Goal: Find specific page/section: Find specific page/section

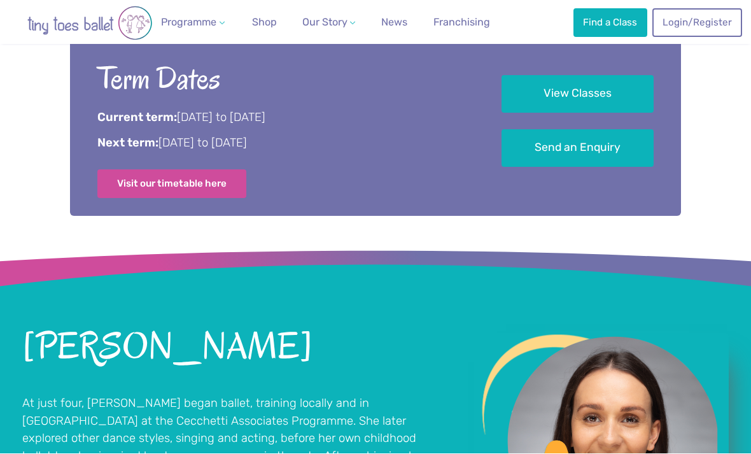
scroll to position [698, 0]
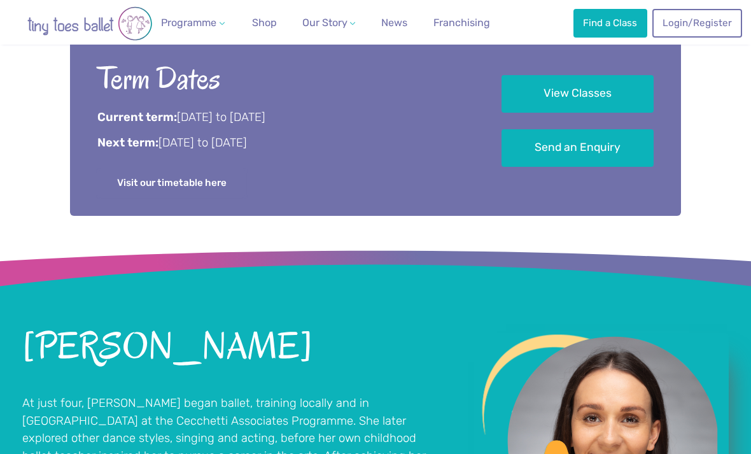
click at [187, 179] on link "Visit our timetable here" at bounding box center [171, 183] width 149 height 28
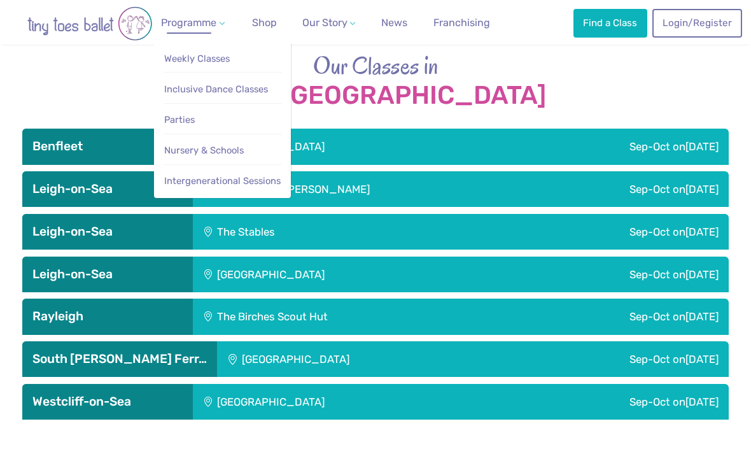
scroll to position [2029, 0]
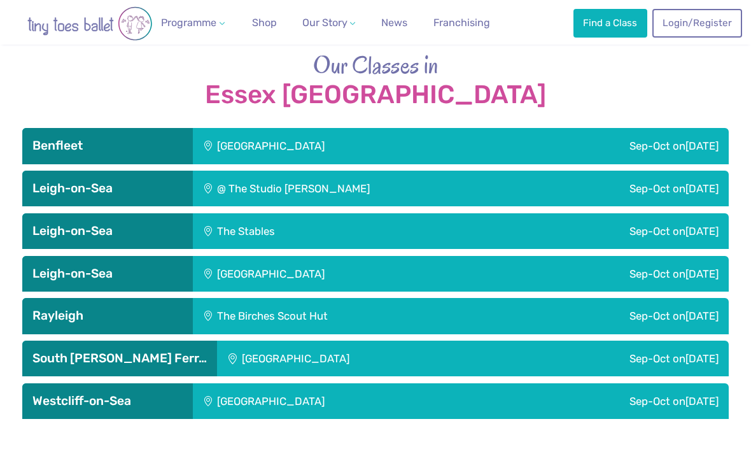
click at [62, 138] on h3 "Benfleet" at bounding box center [107, 145] width 150 height 15
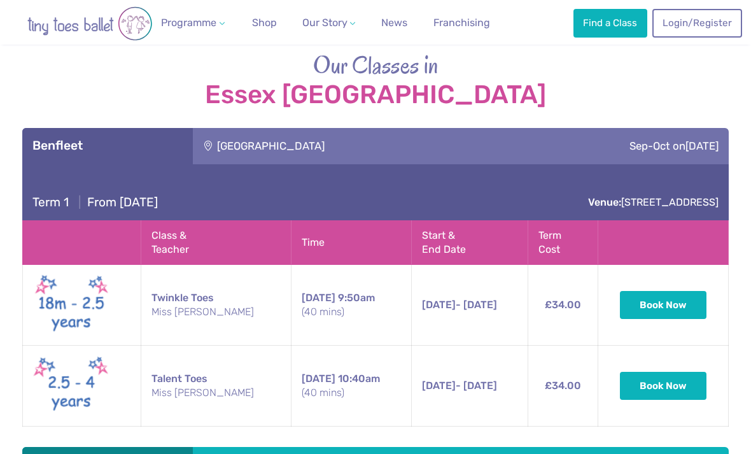
click at [134, 138] on h3 "Benfleet" at bounding box center [107, 145] width 150 height 15
